Goal: Task Accomplishment & Management: Use online tool/utility

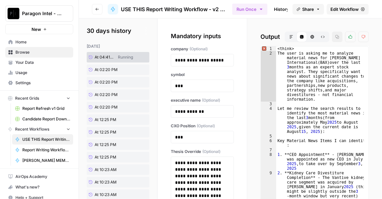
scroll to position [3123, 0]
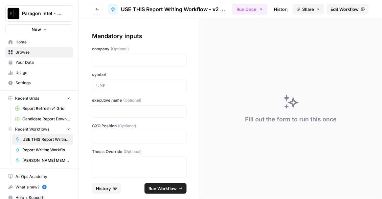
click at [104, 187] on span "History" at bounding box center [103, 188] width 15 height 7
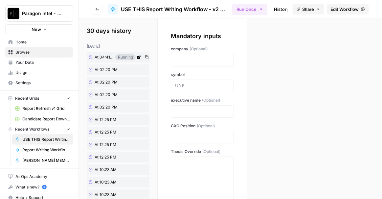
click at [101, 54] on link "At 04:41 PM" at bounding box center [101, 57] width 29 height 10
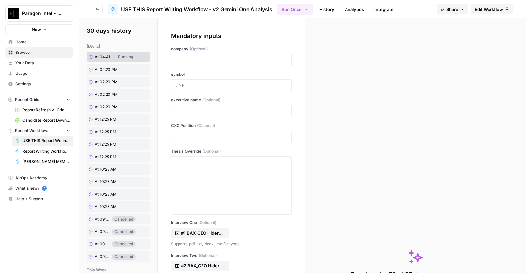
drag, startPoint x: 377, startPoint y: 0, endPoint x: 325, endPoint y: 6, distance: 52.3
click at [325, 6] on link "History" at bounding box center [326, 9] width 23 height 11
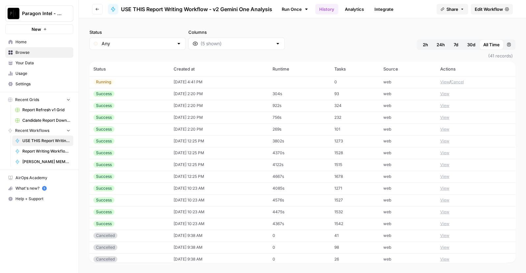
click at [382, 81] on button "View" at bounding box center [444, 82] width 9 height 6
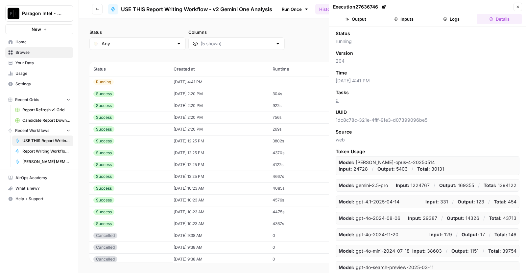
click at [453, 21] on button "Logs" at bounding box center [451, 19] width 45 height 11
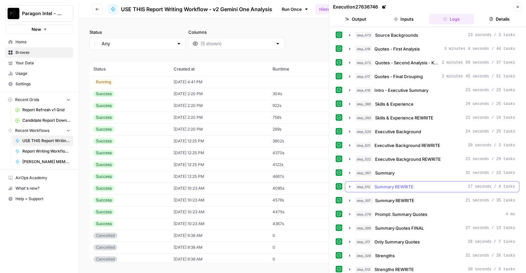
scroll to position [438, 0]
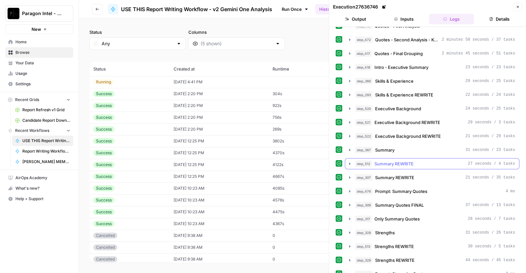
click at [411, 161] on span "Summary REWRITE" at bounding box center [393, 164] width 39 height 7
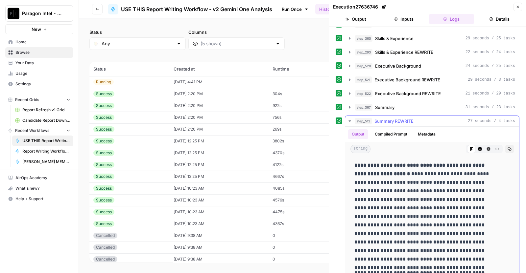
scroll to position [480, 0]
click at [420, 119] on div "step_512 Summary REWRITE 27 seconds / 4 tasks" at bounding box center [435, 122] width 160 height 7
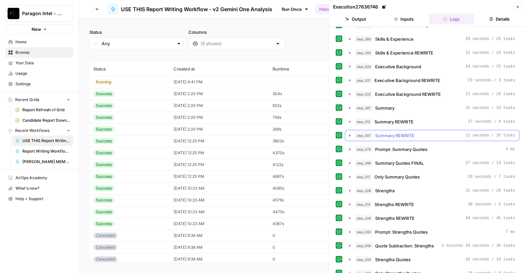
click at [409, 133] on span "Summary REWRITE" at bounding box center [394, 135] width 39 height 7
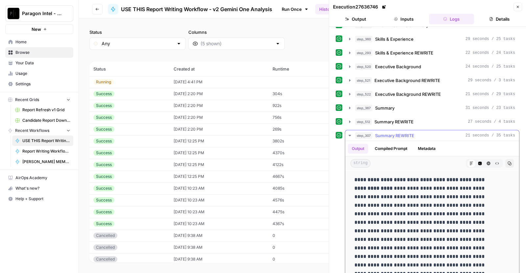
click at [409, 132] on span "Summary REWRITE" at bounding box center [394, 135] width 39 height 7
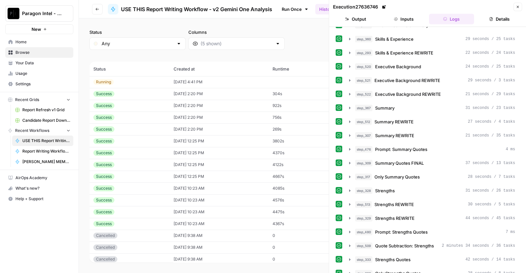
click at [420, 121] on button "step_512 Summary REWRITE 27 seconds / 4 tasks" at bounding box center [432, 122] width 174 height 11
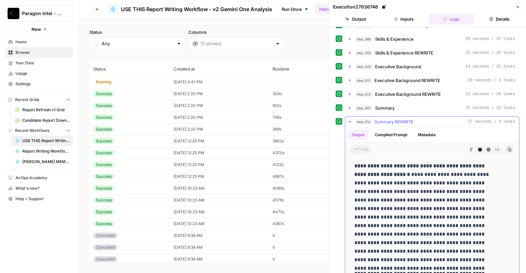
click at [505, 147] on button "Copy" at bounding box center [509, 150] width 9 height 9
click at [399, 119] on span "Summary REWRITE" at bounding box center [393, 122] width 39 height 7
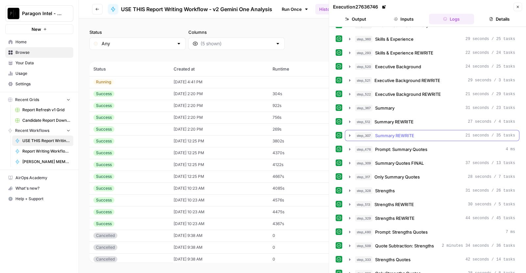
click at [485, 133] on span "21 seconds / 35 tasks" at bounding box center [490, 136] width 50 height 6
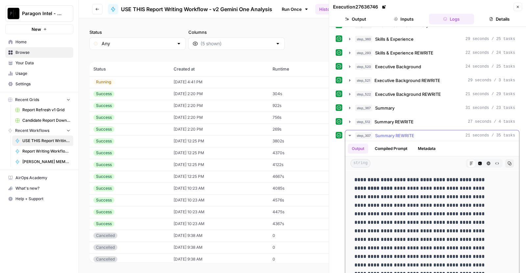
click at [505, 159] on button "Copy" at bounding box center [509, 163] width 9 height 9
click at [416, 119] on div "step_512 Summary REWRITE 27 seconds / 4 tasks" at bounding box center [435, 122] width 160 height 7
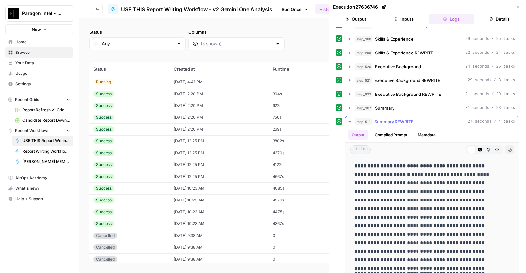
click at [508, 148] on icon "button" at bounding box center [510, 150] width 4 height 4
click at [406, 119] on span "Summary REWRITE" at bounding box center [393, 122] width 39 height 7
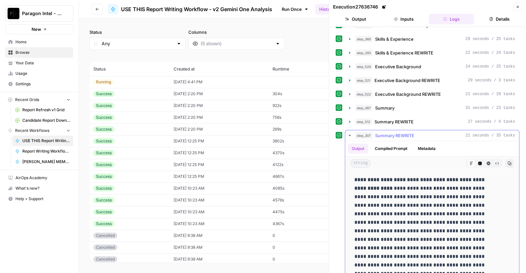
click at [505, 161] on button "Copy" at bounding box center [509, 163] width 9 height 9
